Goal: Task Accomplishment & Management: Manage account settings

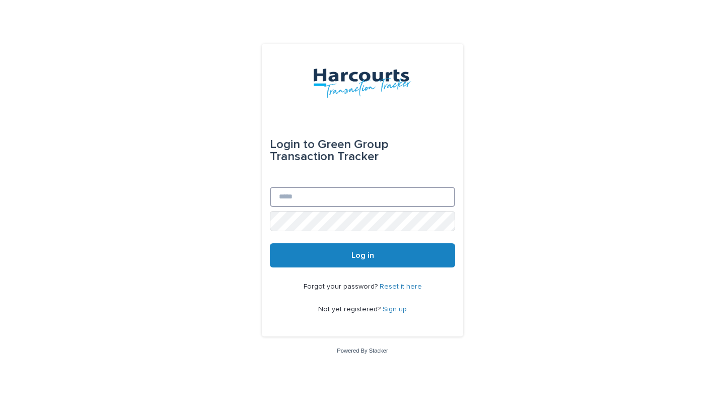
type input "**********"
click at [308, 255] on button "Log in" at bounding box center [362, 255] width 185 height 24
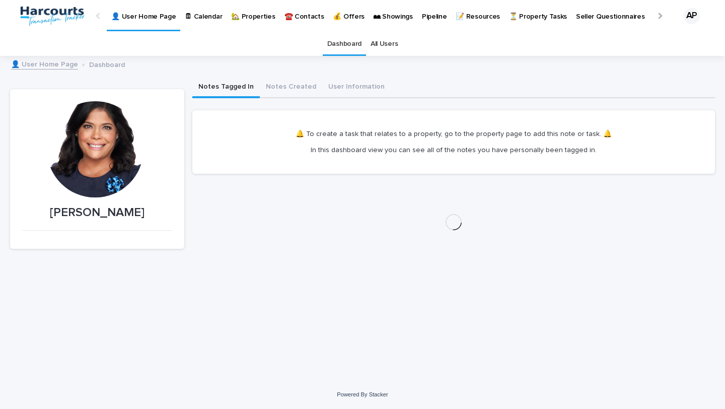
click at [236, 22] on link "🏡 Properties" at bounding box center [253, 15] width 53 height 31
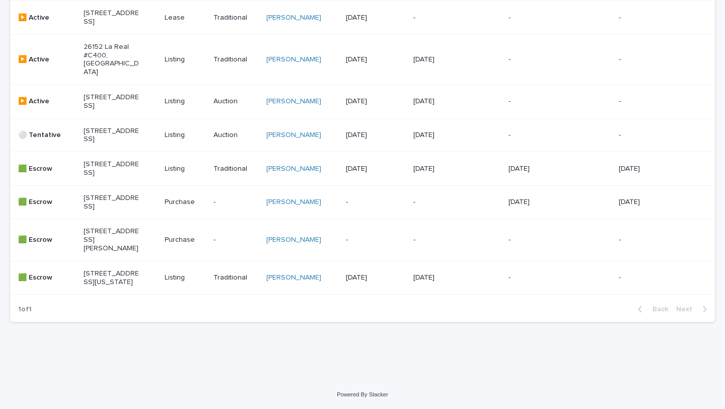
scroll to position [238, 0]
click at [112, 252] on p "[STREET_ADDRESS][PERSON_NAME]" at bounding box center [112, 239] width 56 height 25
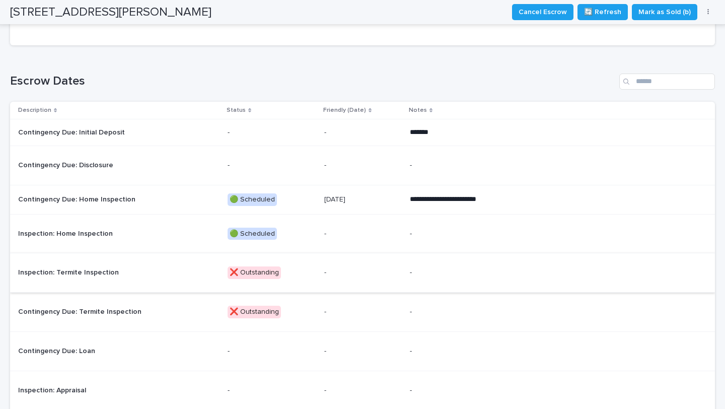
scroll to position [382, 0]
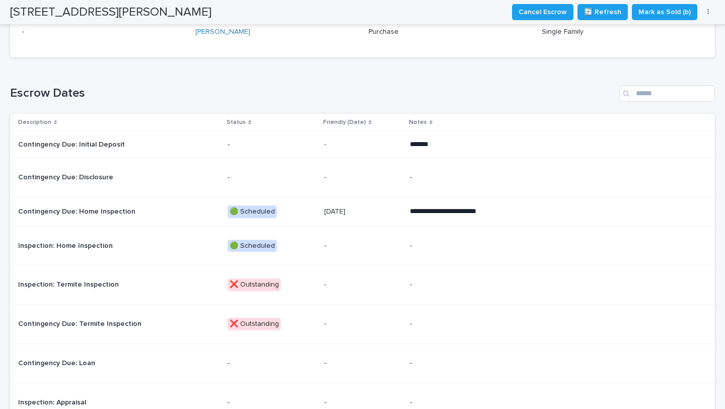
click at [232, 143] on p "-" at bounding box center [272, 144] width 89 height 9
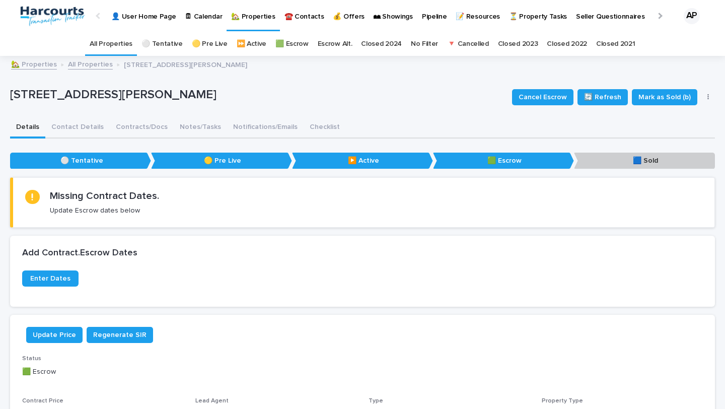
click at [708, 96] on icon "button" at bounding box center [708, 97] width 2 height 6
click at [661, 118] on span "Update Details" at bounding box center [673, 117] width 47 height 10
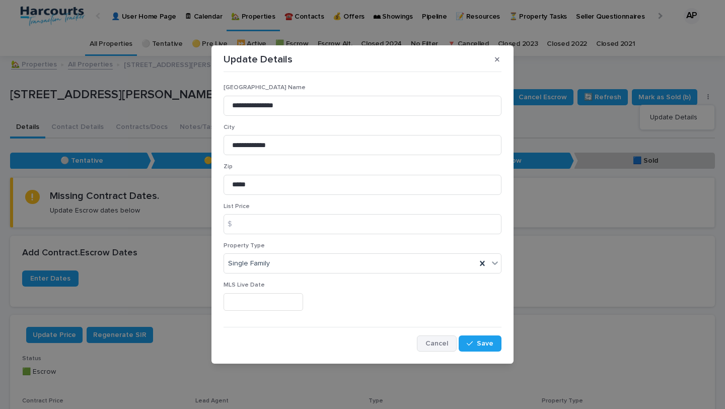
click at [444, 345] on span "Cancel" at bounding box center [436, 343] width 23 height 7
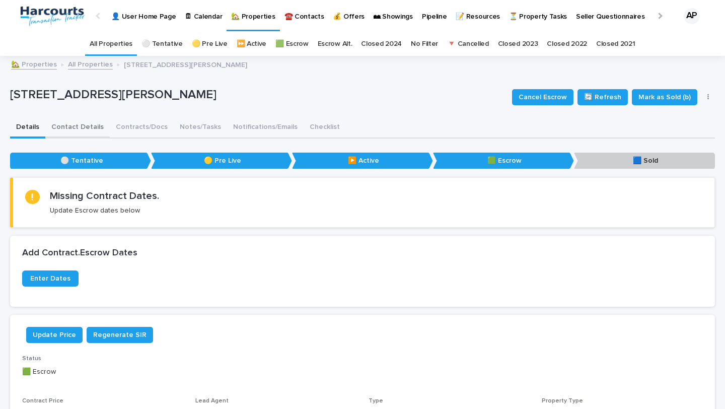
click at [77, 123] on button "Contact Details" at bounding box center [77, 127] width 64 height 21
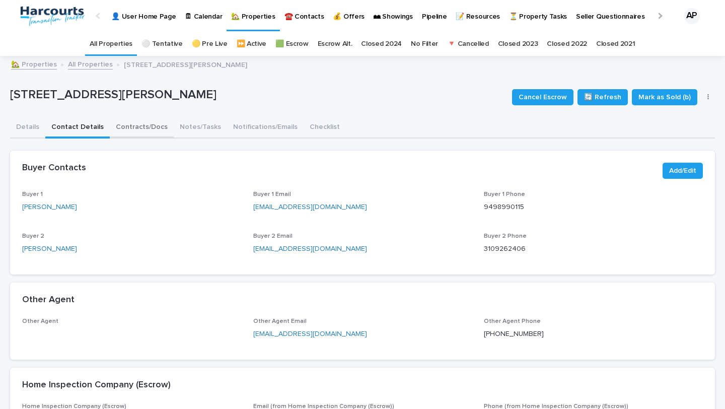
click at [151, 129] on button "Contracts/Docs" at bounding box center [142, 127] width 64 height 21
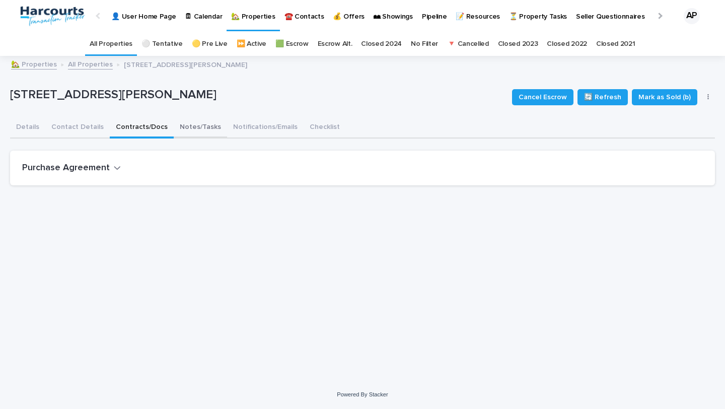
click at [188, 131] on button "Notes/Tasks" at bounding box center [200, 127] width 53 height 21
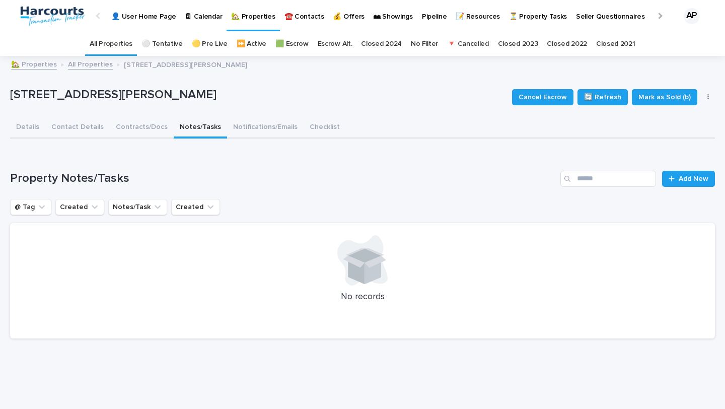
scroll to position [17, 0]
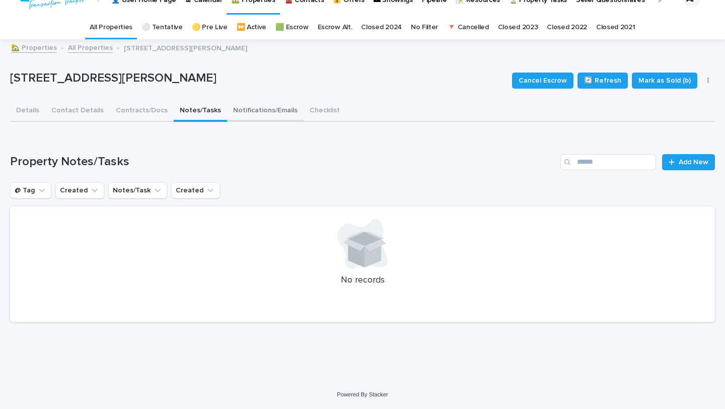
click at [248, 106] on div "917 S. Dylan Way, Anaheim Hills, CA 92808 Cancel Escrow 🔄 Refresh Mark as Sold …" at bounding box center [362, 185] width 705 height 290
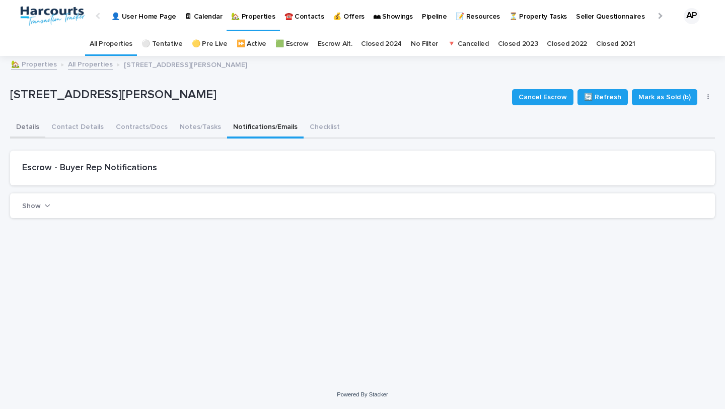
click at [24, 132] on button "Details" at bounding box center [27, 127] width 35 height 21
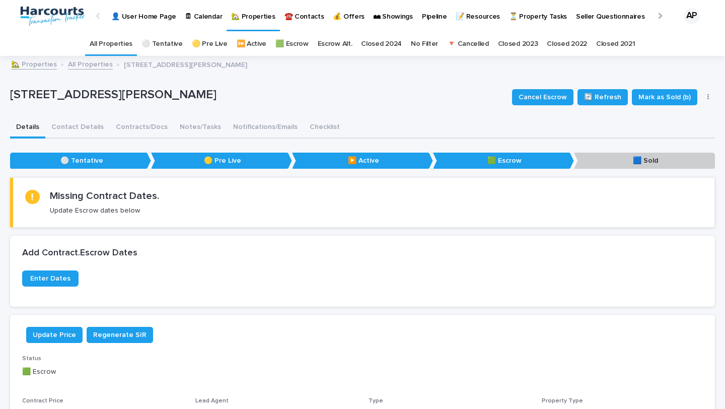
click at [169, 65] on p "917 S. Dylan Way, Anaheim Hills, CA 92808" at bounding box center [185, 63] width 123 height 11
click at [88, 128] on button "Contact Details" at bounding box center [77, 127] width 64 height 21
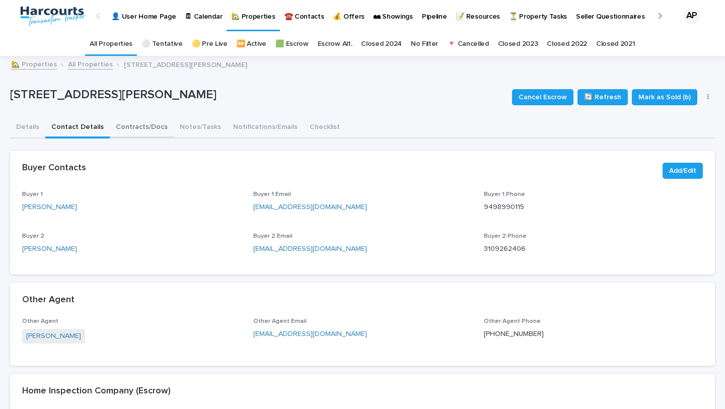
click at [133, 132] on button "Contracts/Docs" at bounding box center [142, 127] width 64 height 21
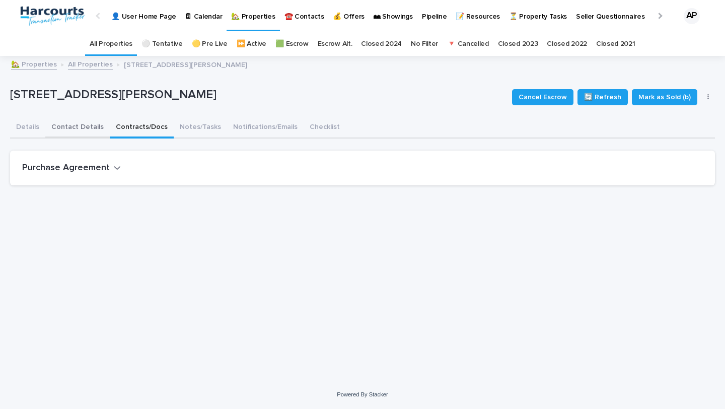
click at [81, 132] on button "Contact Details" at bounding box center [77, 127] width 64 height 21
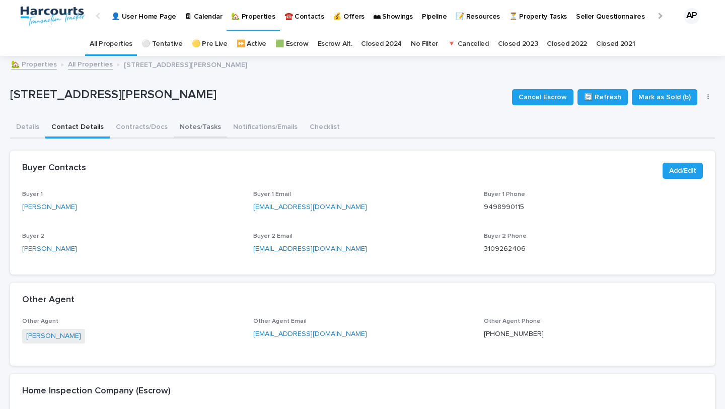
click at [189, 131] on button "Notes/Tasks" at bounding box center [200, 127] width 53 height 21
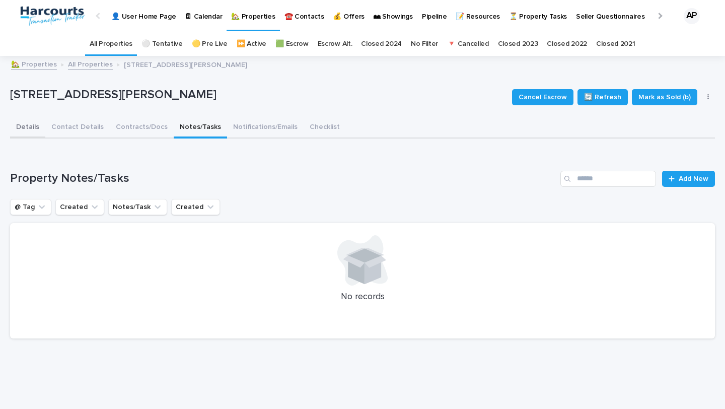
click at [39, 126] on button "Details" at bounding box center [27, 127] width 35 height 21
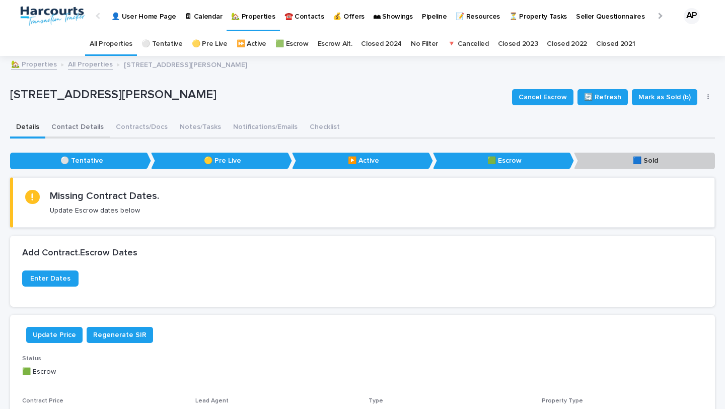
click at [82, 127] on button "Contact Details" at bounding box center [77, 127] width 64 height 21
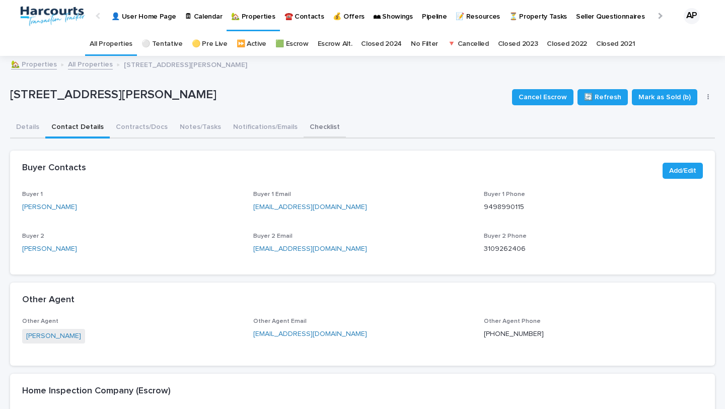
click at [304, 125] on button "Checklist" at bounding box center [325, 127] width 42 height 21
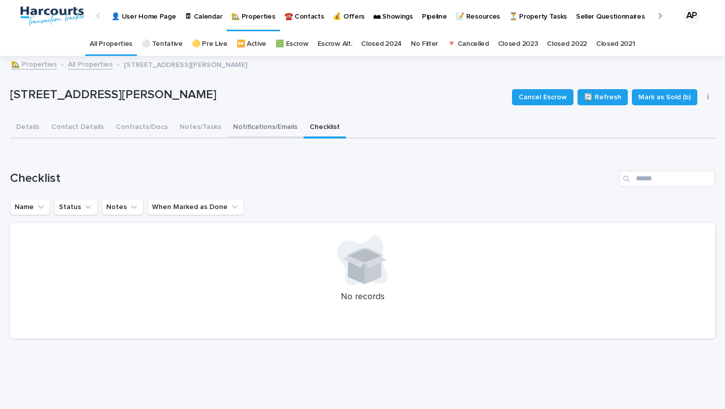
click at [263, 127] on button "Notifications/Emails" at bounding box center [265, 127] width 77 height 21
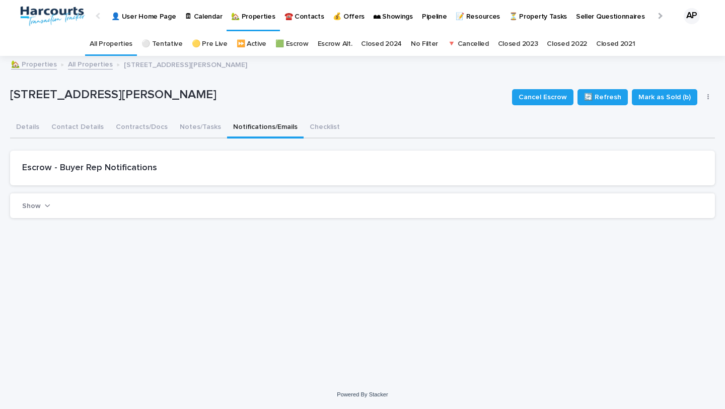
click at [248, 19] on p "🏡 Properties" at bounding box center [253, 10] width 44 height 21
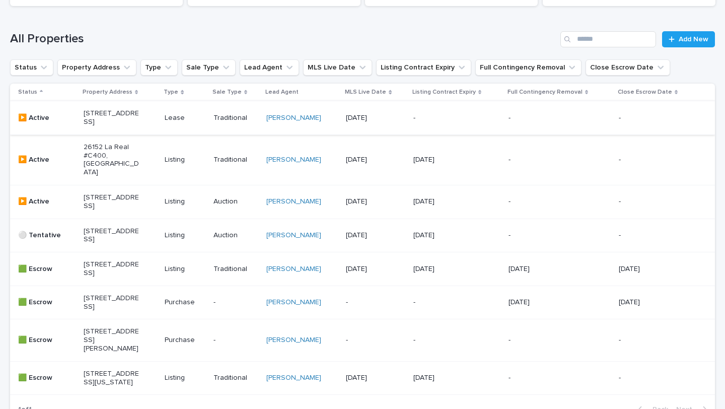
scroll to position [243, 0]
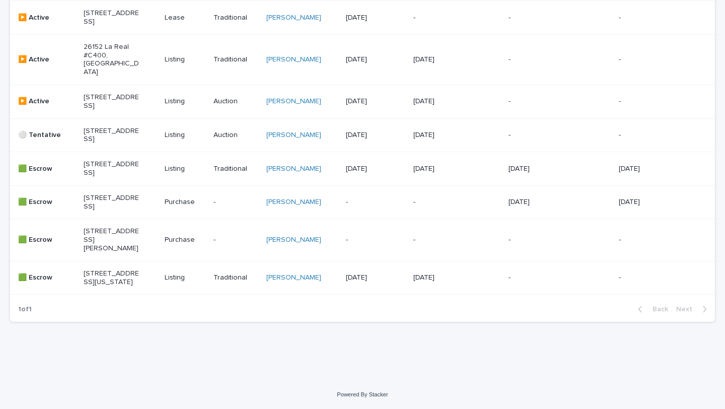
click at [126, 286] on p "[STREET_ADDRESS][US_STATE]" at bounding box center [112, 277] width 56 height 17
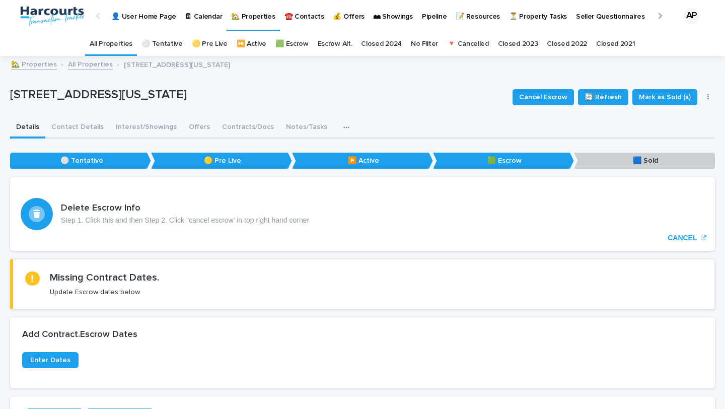
click at [343, 128] on icon "button" at bounding box center [346, 127] width 6 height 7
click at [354, 117] on div "Details Contact Details Interest/Showings Offers Contracts/Docs Notes/Tasks Not…" at bounding box center [362, 127] width 705 height 21
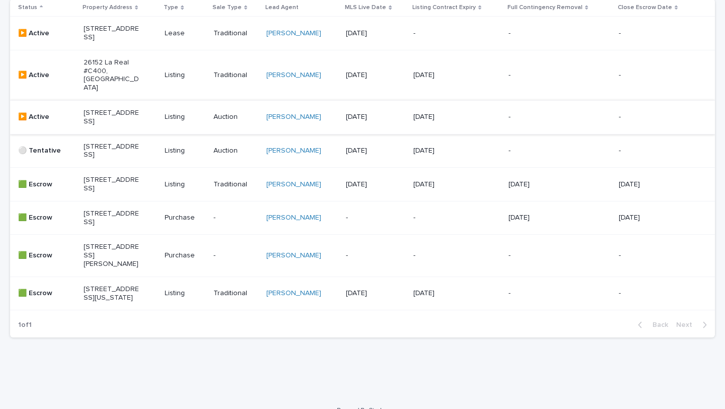
scroll to position [217, 0]
click at [119, 266] on p "[STREET_ADDRESS][PERSON_NAME]" at bounding box center [112, 253] width 56 height 25
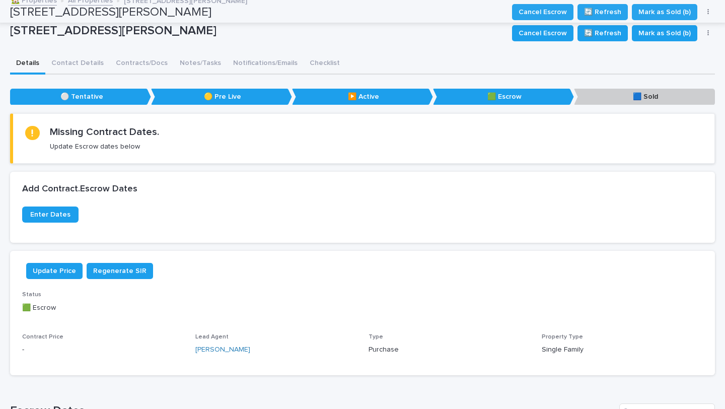
scroll to position [55, 0]
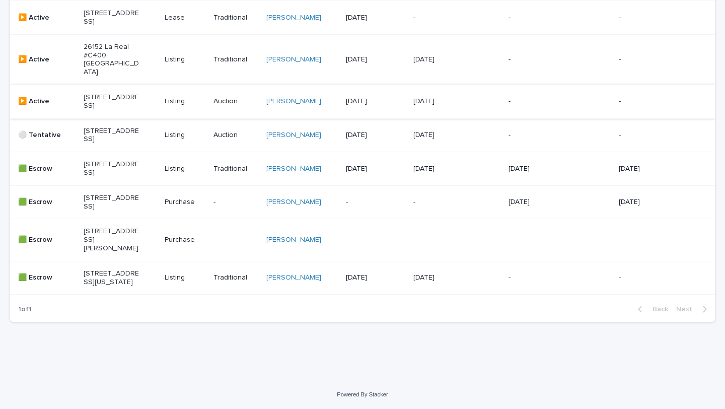
scroll to position [283, 0]
click at [104, 269] on p "[STREET_ADDRESS][US_STATE]" at bounding box center [112, 277] width 56 height 17
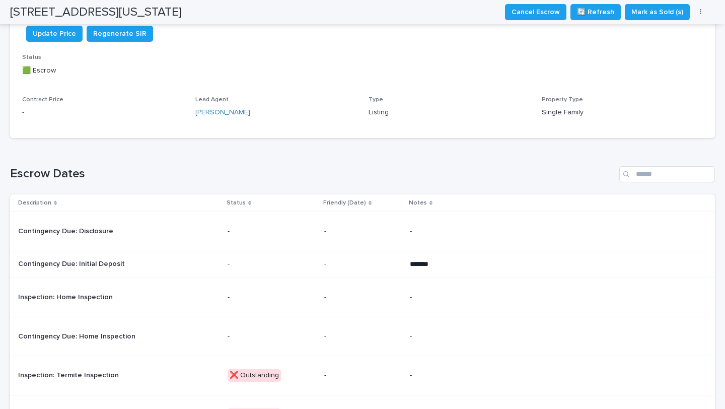
scroll to position [379, 0]
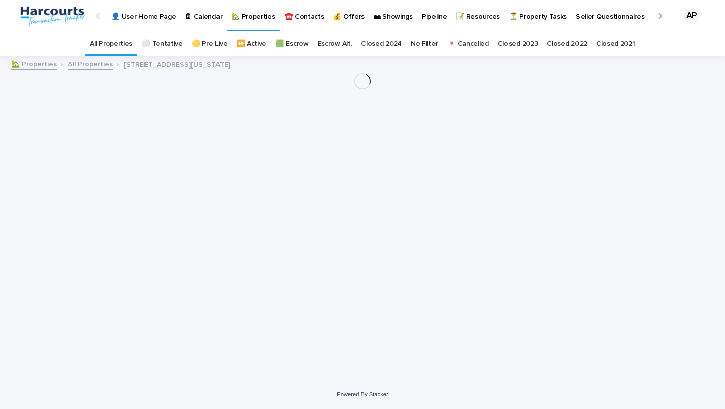
scroll to position [8, 0]
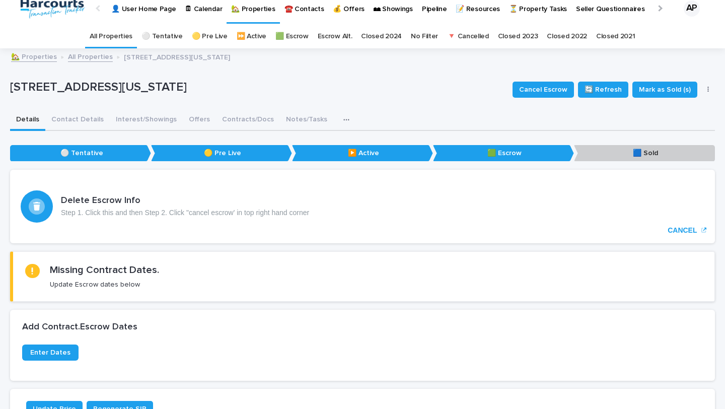
click at [247, 14] on link "🏡 Properties" at bounding box center [253, 7] width 53 height 30
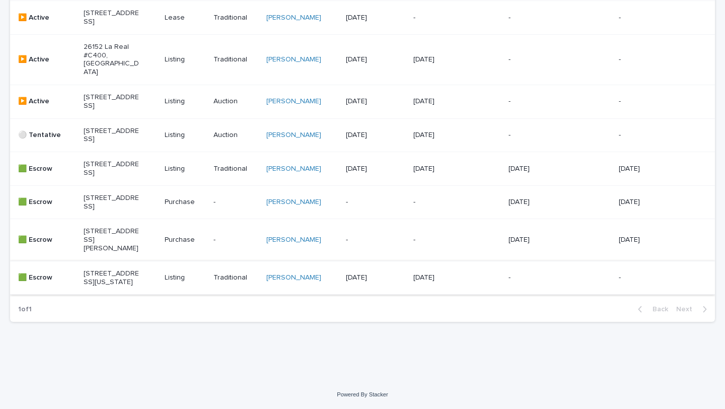
scroll to position [290, 0]
click at [143, 232] on div "[STREET_ADDRESS][PERSON_NAME]" at bounding box center [120, 239] width 73 height 33
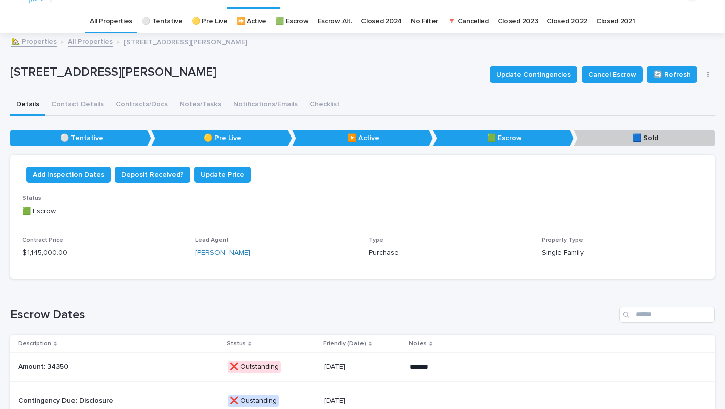
scroll to position [30, 0]
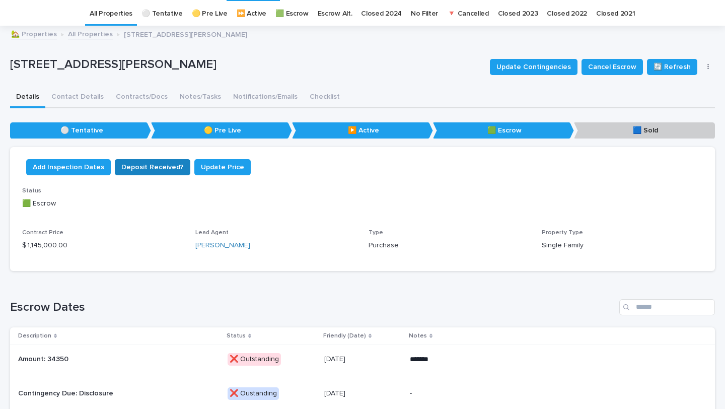
click at [134, 167] on span "Deposit Received?" at bounding box center [152, 167] width 62 height 10
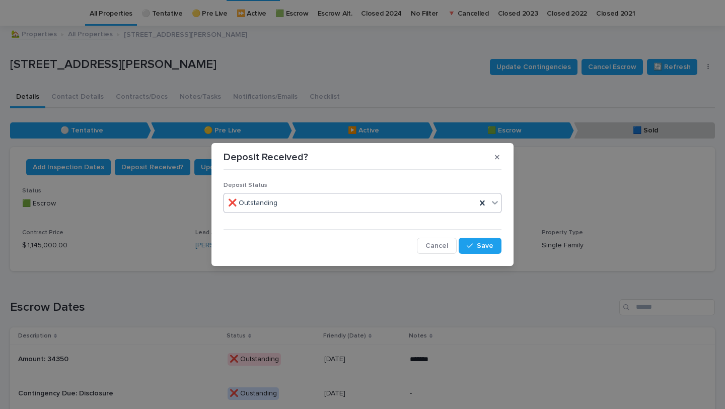
click at [275, 204] on div "❌ Outstanding" at bounding box center [350, 203] width 252 height 17
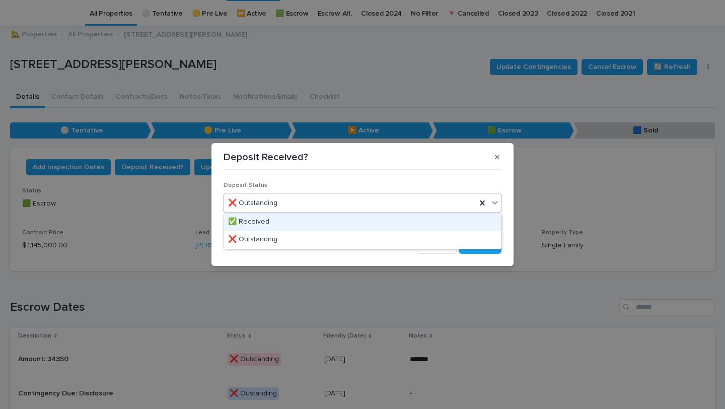
click at [299, 225] on div "✅ Received" at bounding box center [362, 222] width 277 height 18
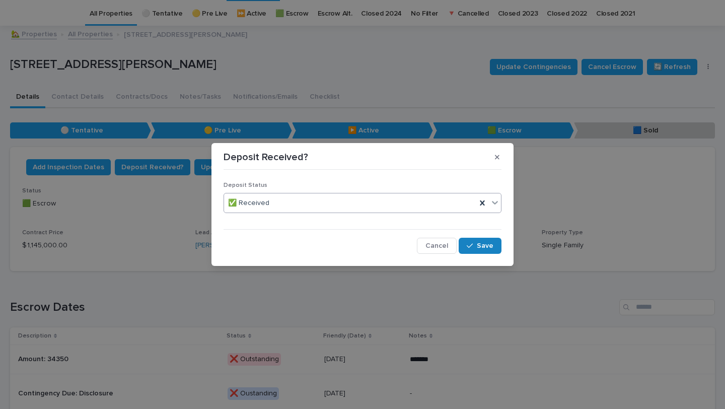
click at [472, 245] on icon "button" at bounding box center [470, 245] width 6 height 7
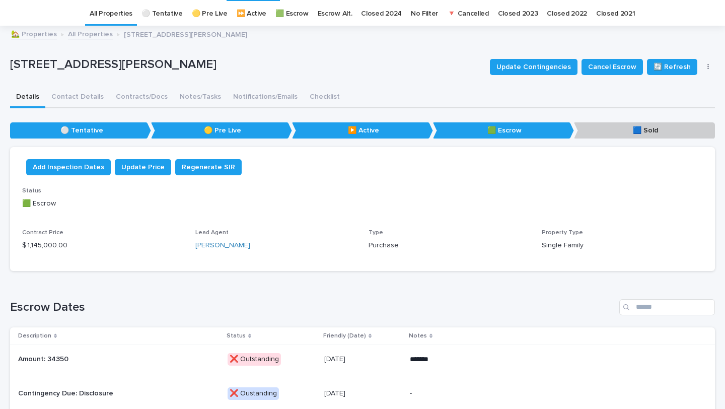
click at [114, 13] on link "All Properties" at bounding box center [111, 14] width 43 height 24
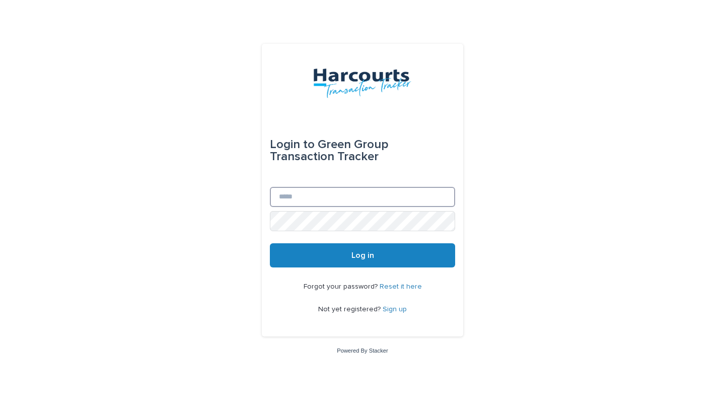
type input "**********"
click at [316, 253] on button "Log in" at bounding box center [362, 255] width 185 height 24
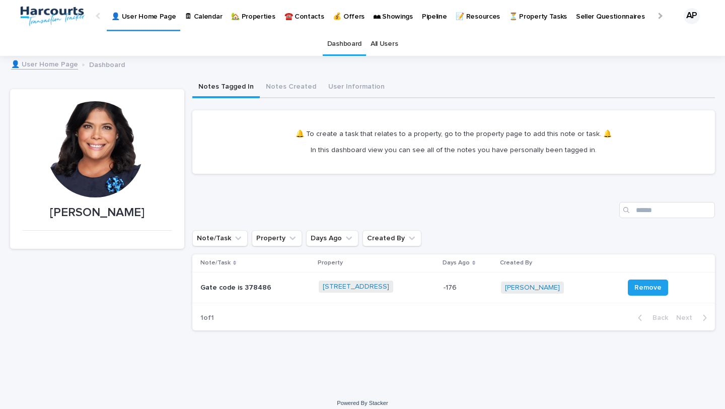
click at [243, 19] on p "🏡 Properties" at bounding box center [253, 10] width 44 height 21
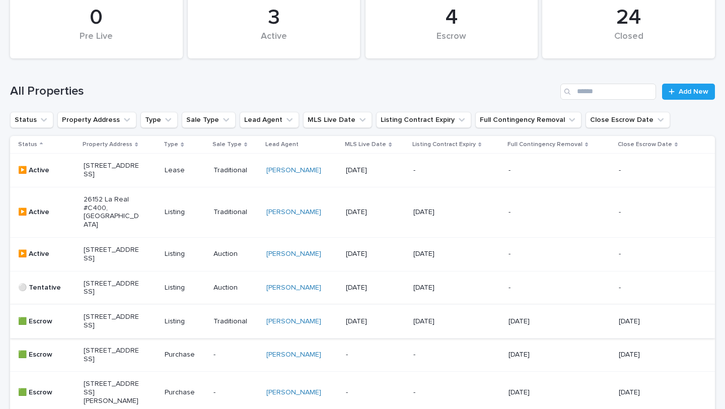
scroll to position [290, 0]
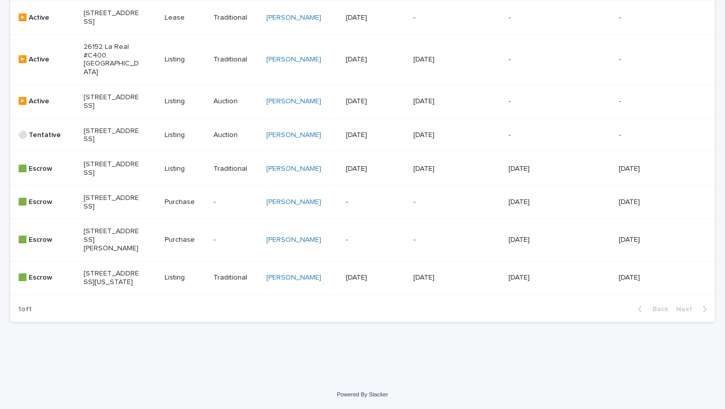
click at [128, 269] on p "[STREET_ADDRESS][US_STATE]" at bounding box center [112, 277] width 56 height 17
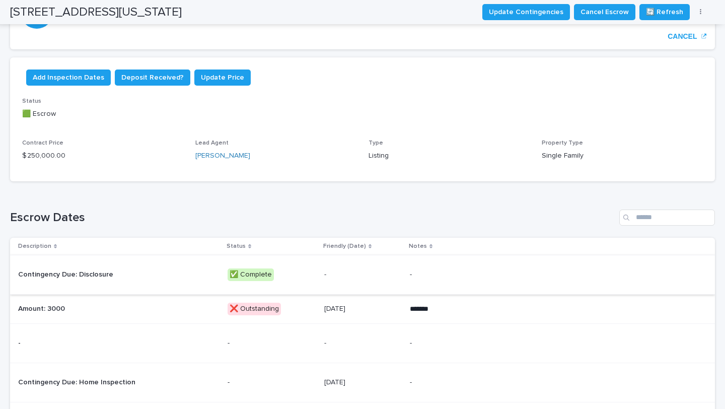
scroll to position [164, 0]
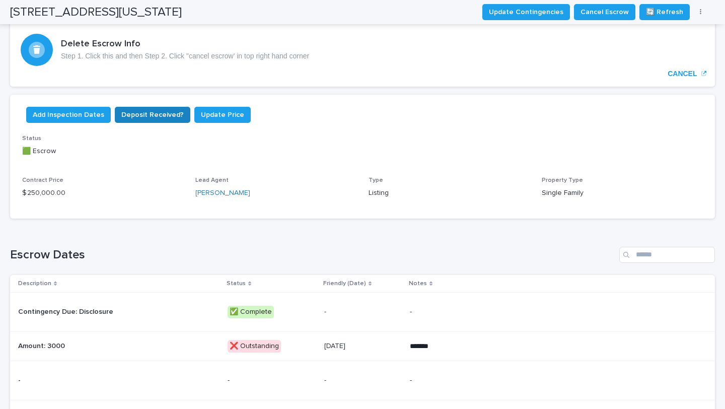
click at [142, 116] on span "Deposit Received?" at bounding box center [152, 115] width 62 height 10
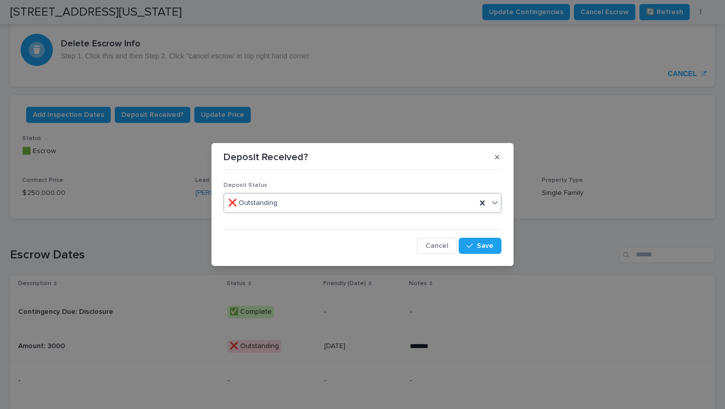
click at [320, 198] on div "❌ Outstanding" at bounding box center [350, 203] width 252 height 17
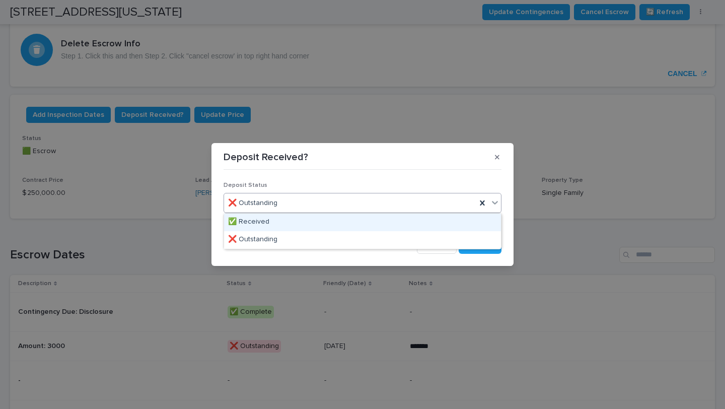
drag, startPoint x: 330, startPoint y: 219, endPoint x: 337, endPoint y: 226, distance: 9.3
click at [330, 219] on div "✅ Received" at bounding box center [362, 222] width 277 height 18
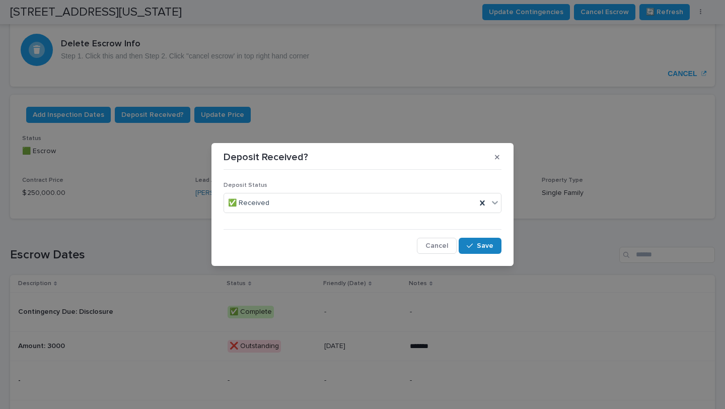
click at [477, 245] on div "button" at bounding box center [472, 245] width 10 height 7
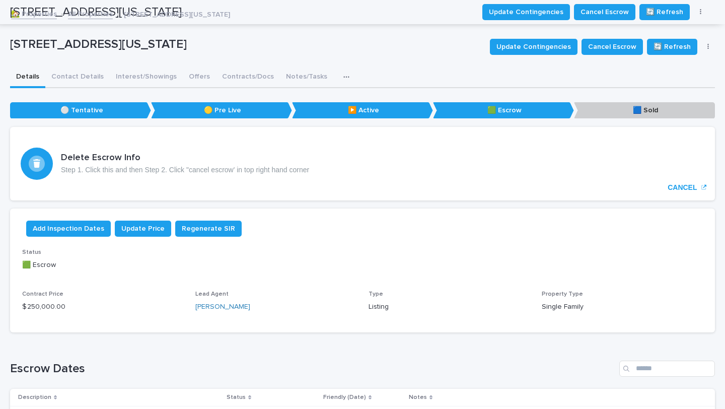
scroll to position [0, 0]
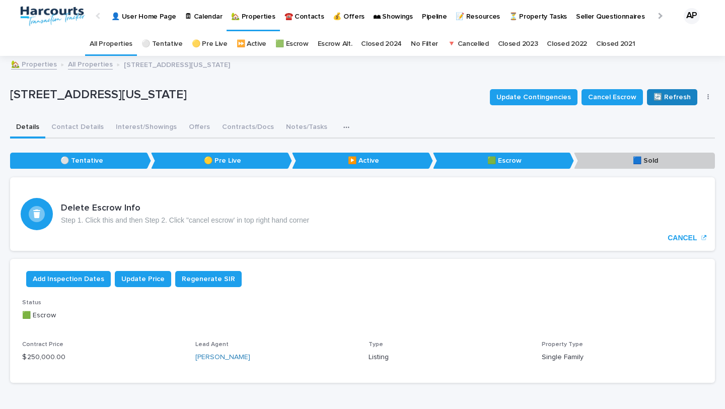
click at [665, 98] on span "🔄 Refresh" at bounding box center [671, 97] width 37 height 10
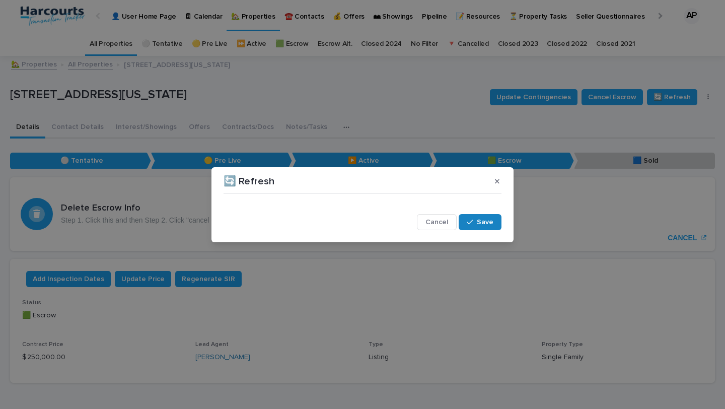
click at [475, 225] on div "button" at bounding box center [472, 221] width 10 height 7
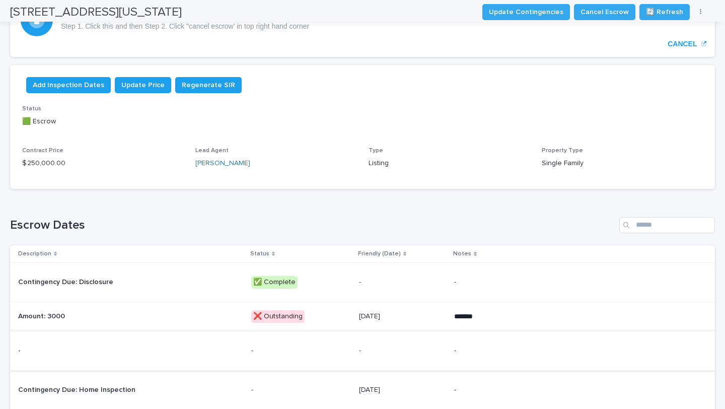
scroll to position [268, 0]
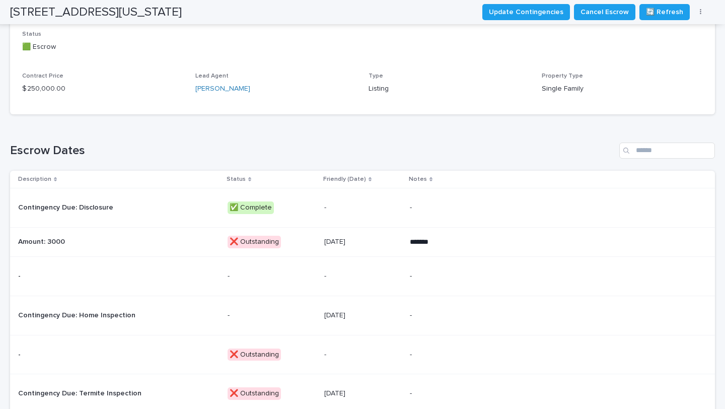
click at [255, 246] on div "❌ Outstanding" at bounding box center [254, 242] width 53 height 13
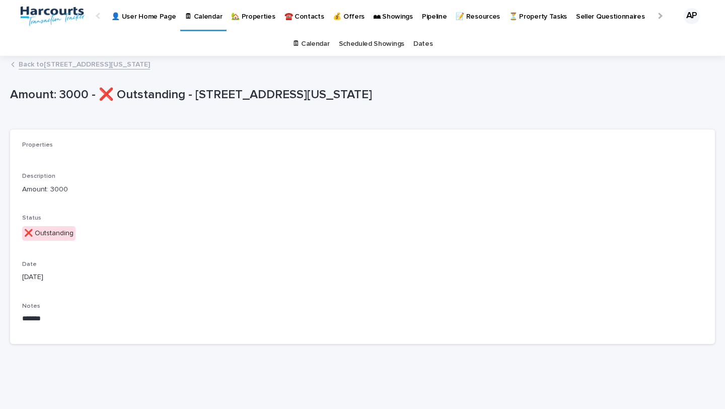
click at [52, 235] on div "❌ Outstanding" at bounding box center [48, 233] width 53 height 15
click at [52, 222] on p "Status" at bounding box center [131, 217] width 219 height 7
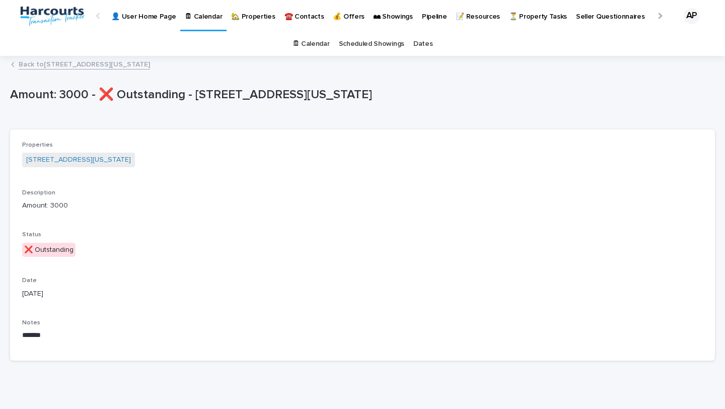
click at [100, 237] on p "Status" at bounding box center [131, 234] width 219 height 7
click at [65, 243] on div "❌ Outstanding" at bounding box center [48, 250] width 53 height 15
click at [68, 250] on div "❌ Outstanding" at bounding box center [48, 250] width 53 height 15
click at [71, 252] on div "❌ Outstanding" at bounding box center [48, 250] width 53 height 15
click at [39, 67] on link "Back to 3515 Kansas Ave., Riverside, CA 92507" at bounding box center [84, 64] width 131 height 12
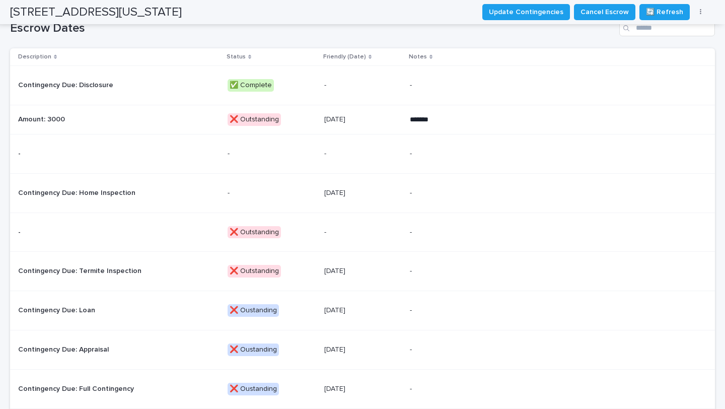
scroll to position [396, 0]
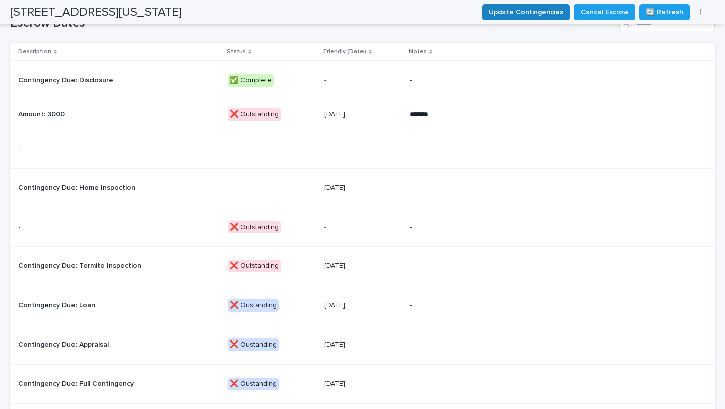
click at [509, 15] on span "Update Contingencies" at bounding box center [526, 12] width 75 height 10
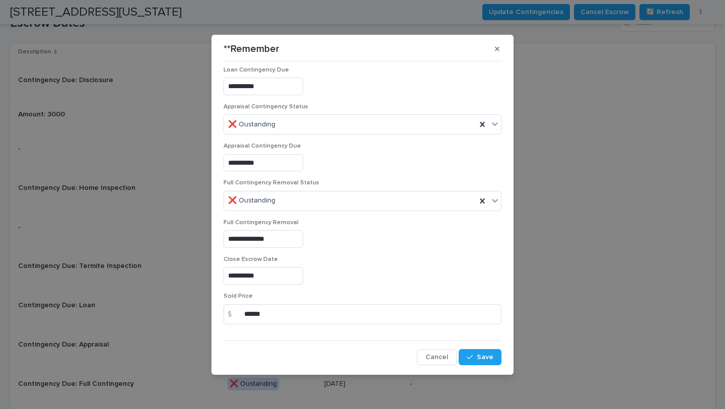
scroll to position [0, 0]
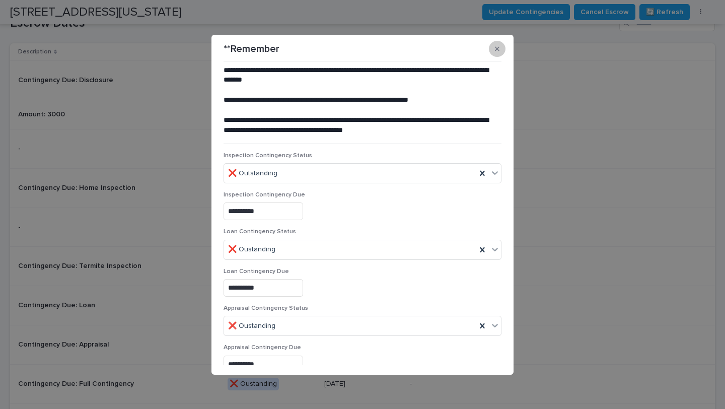
click at [498, 56] on div "**Remember" at bounding box center [363, 49] width 278 height 16
click at [497, 54] on button "button" at bounding box center [497, 49] width 17 height 16
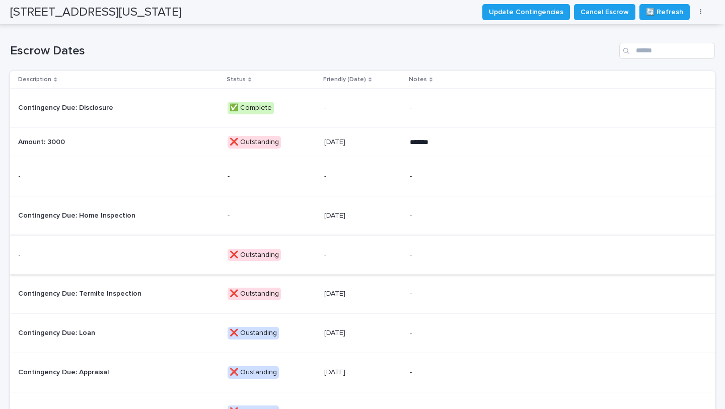
scroll to position [421, 0]
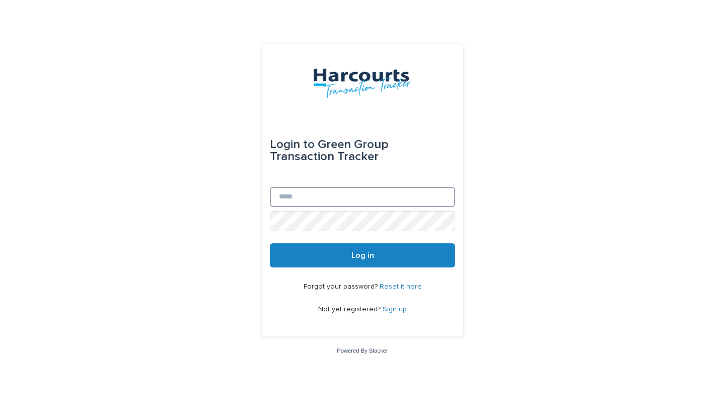
type input "**********"
click at [350, 259] on button "Log in" at bounding box center [362, 255] width 185 height 24
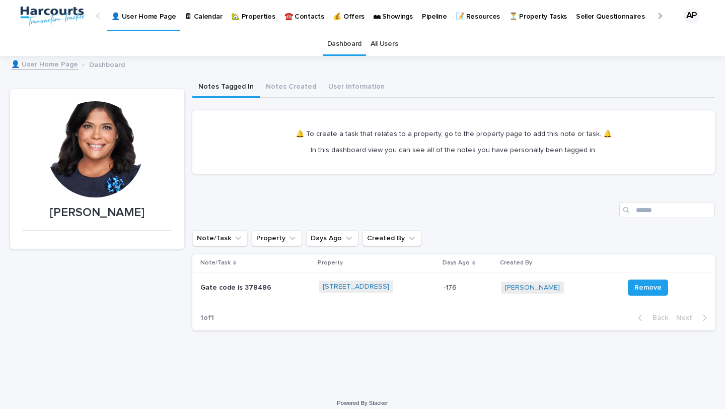
click at [251, 13] on p "🏡 Properties" at bounding box center [253, 10] width 44 height 21
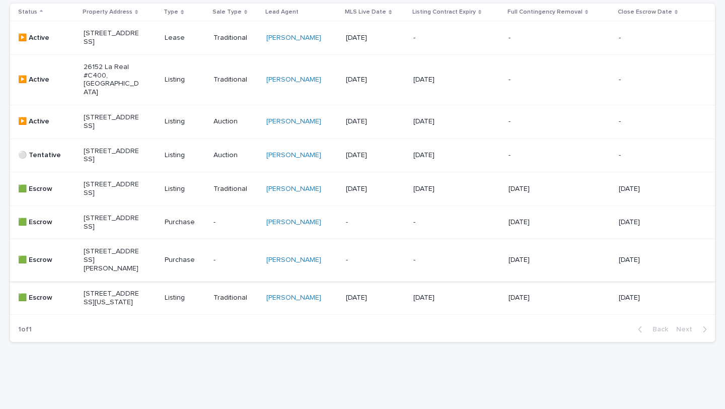
scroll to position [290, 0]
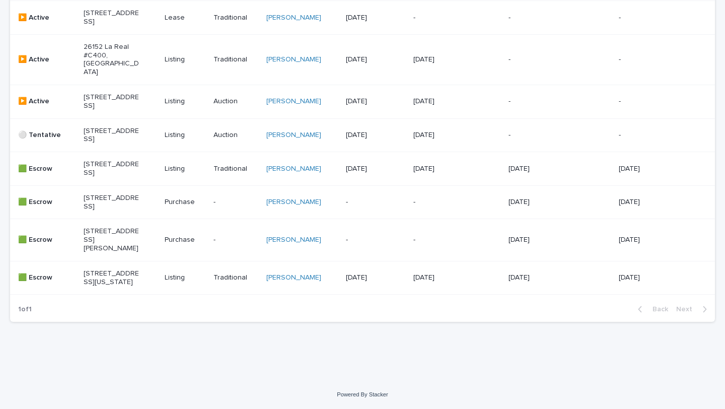
click at [119, 269] on p "[STREET_ADDRESS][US_STATE]" at bounding box center [112, 277] width 56 height 17
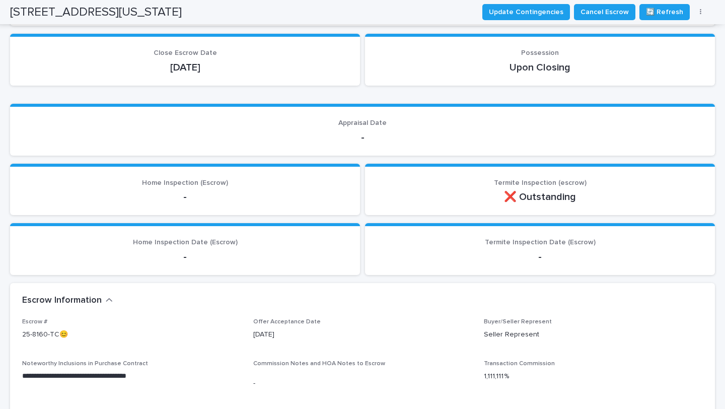
scroll to position [902, 0]
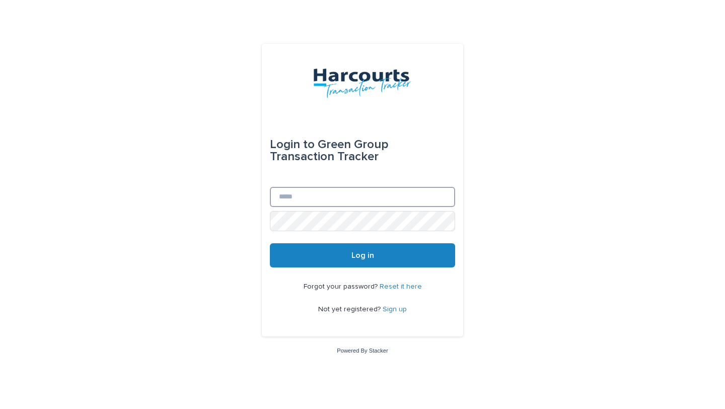
type input "**********"
click at [408, 260] on button "Log in" at bounding box center [362, 255] width 185 height 24
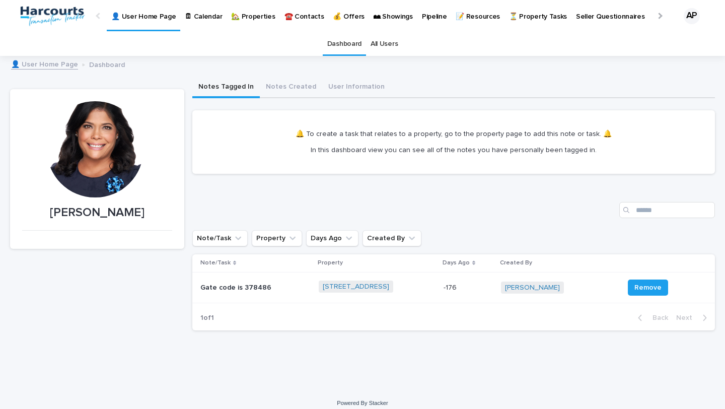
click at [253, 17] on p "🏡 Properties" at bounding box center [253, 10] width 44 height 21
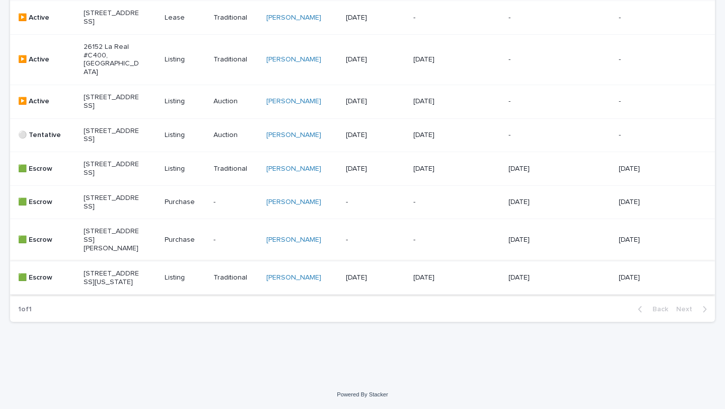
scroll to position [277, 0]
click at [97, 231] on p "[STREET_ADDRESS][PERSON_NAME]" at bounding box center [112, 239] width 56 height 25
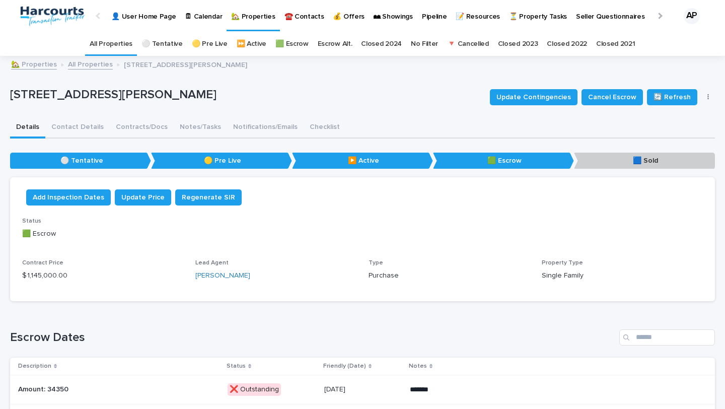
drag, startPoint x: 11, startPoint y: 93, endPoint x: 246, endPoint y: 94, distance: 234.6
click at [246, 94] on p "[STREET_ADDRESS][PERSON_NAME]" at bounding box center [246, 95] width 472 height 15
copy p "[STREET_ADDRESS][PERSON_NAME]"
click at [358, 85] on div "917 S. Dylan Way, Anaheim Hills, CA 92808 Update Contingencies Cancel Escrow 🔄 …" at bounding box center [362, 97] width 705 height 40
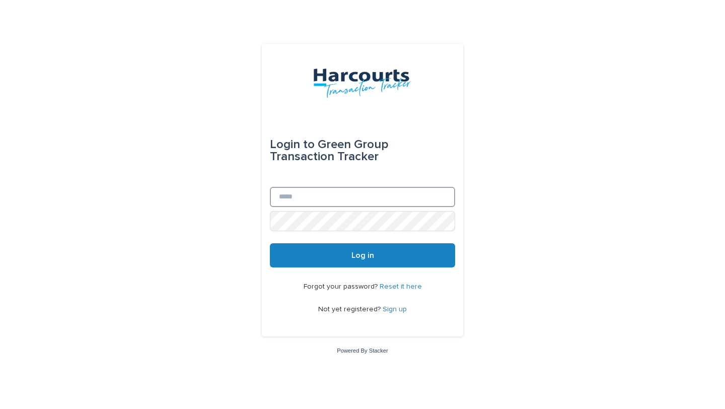
type input "**********"
click at [340, 260] on button "Log in" at bounding box center [362, 255] width 185 height 24
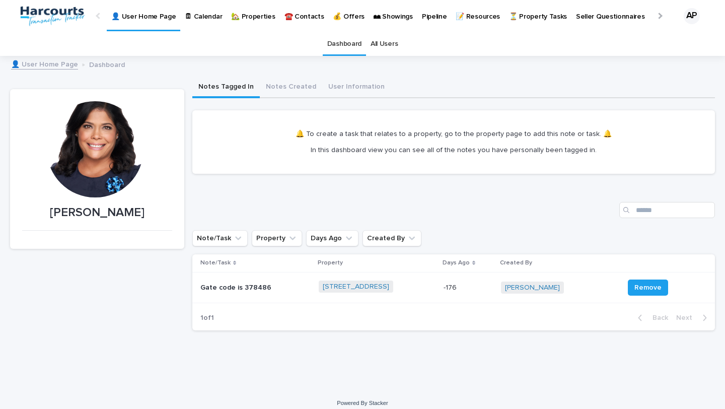
click at [254, 16] on p "🏡 Properties" at bounding box center [253, 10] width 44 height 21
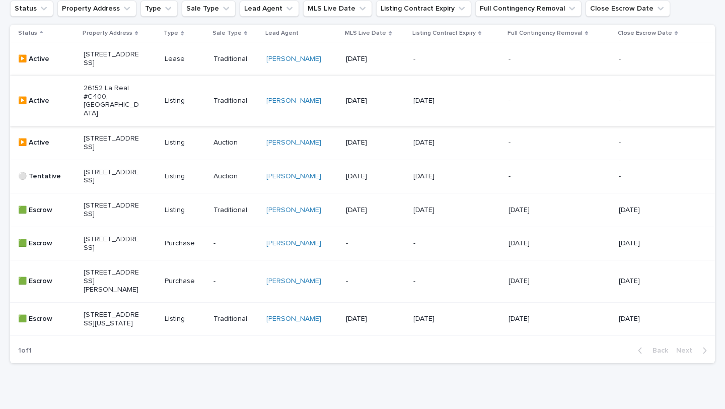
scroll to position [196, 0]
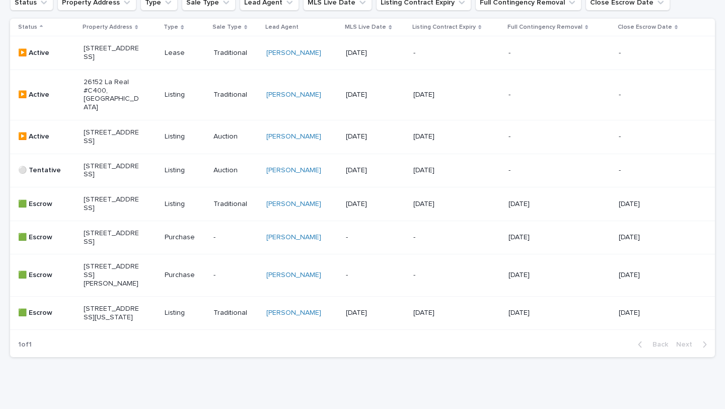
click at [107, 179] on p "[STREET_ADDRESS]" at bounding box center [112, 170] width 56 height 17
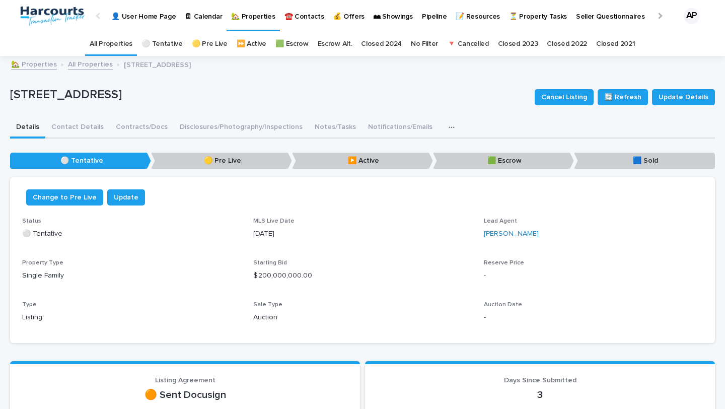
click at [692, 88] on div "Cancel Listing 🔄 Refresh Update Details" at bounding box center [623, 97] width 184 height 40
click at [692, 95] on span "Update Details" at bounding box center [683, 97] width 50 height 10
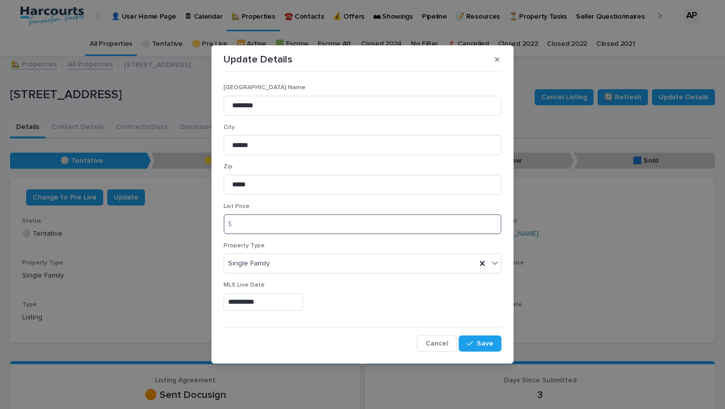
click at [314, 225] on input at bounding box center [363, 224] width 278 height 20
type input "***"
click at [497, 61] on icon "button" at bounding box center [497, 59] width 5 height 7
